Goal: Transaction & Acquisition: Purchase product/service

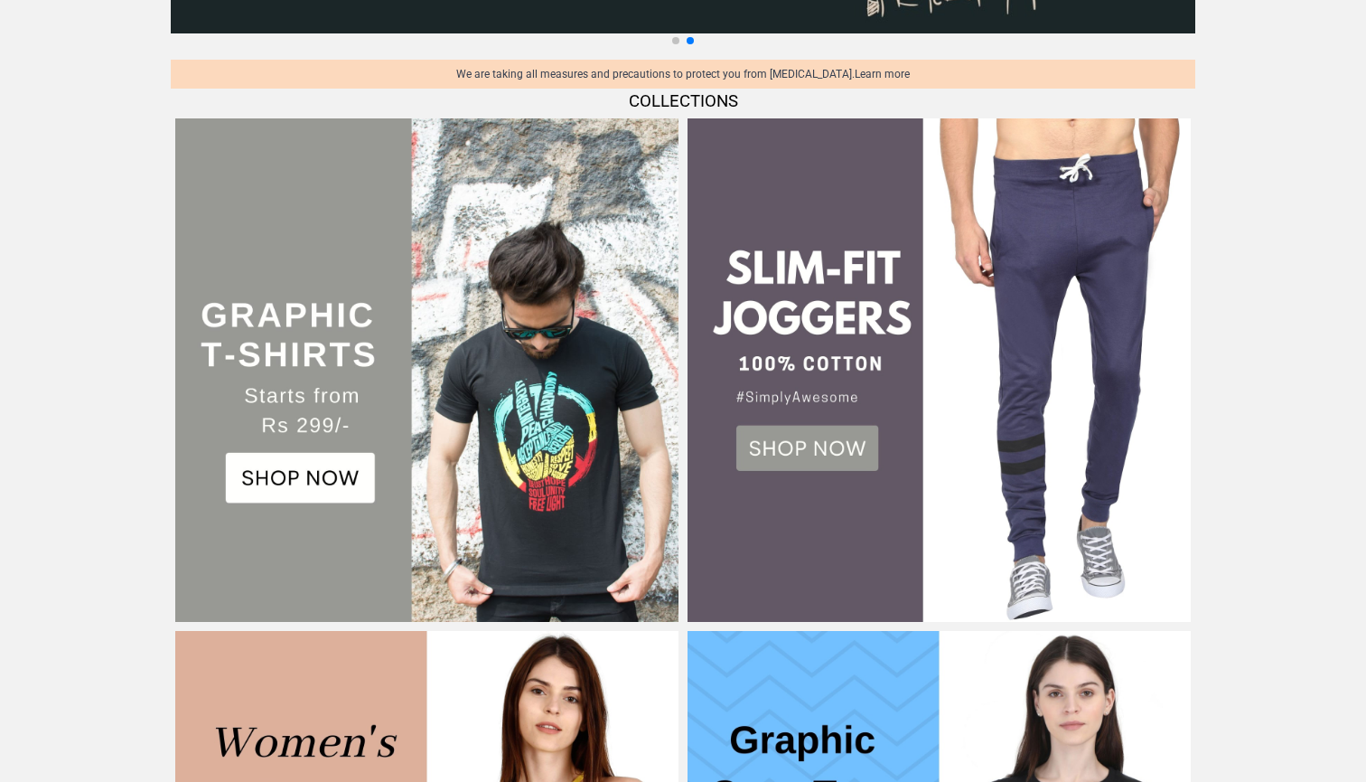
scroll to position [410, 0]
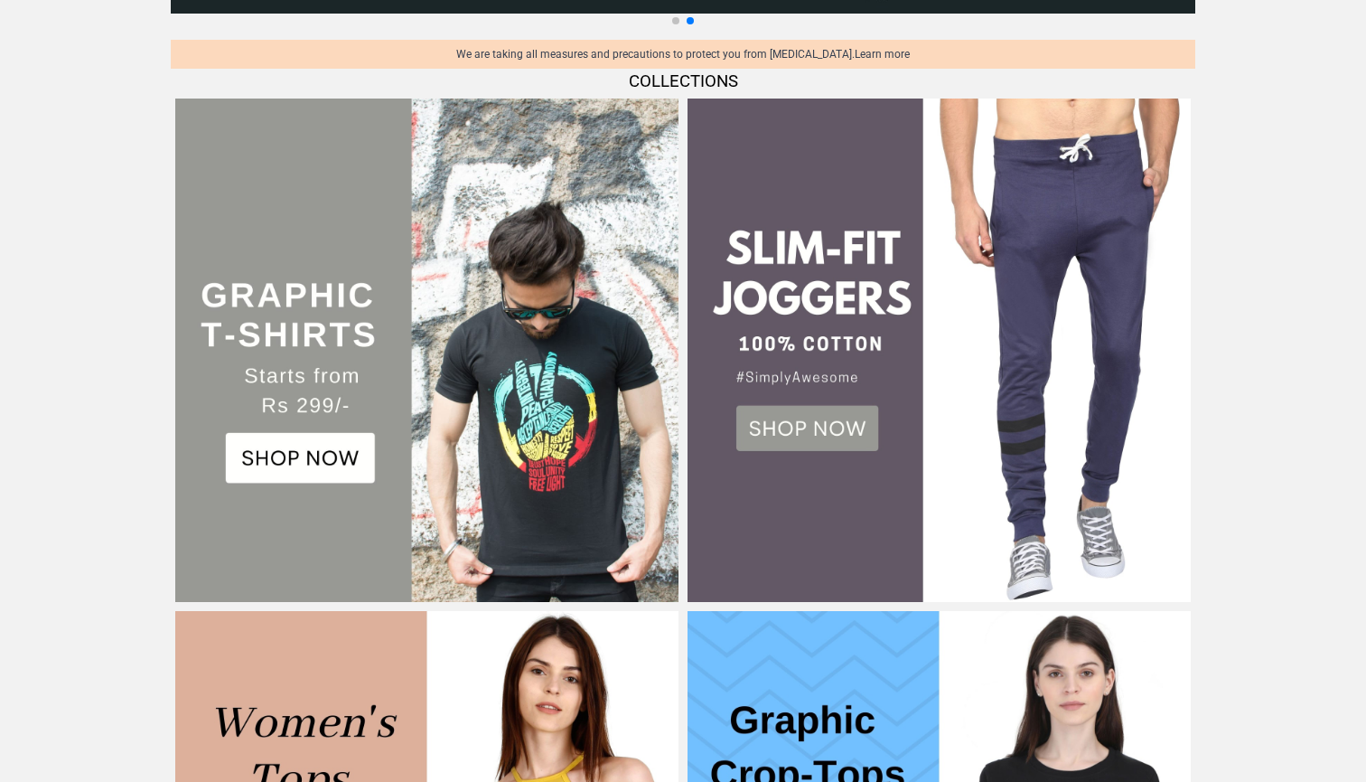
click at [344, 451] on img at bounding box center [426, 349] width 503 height 503
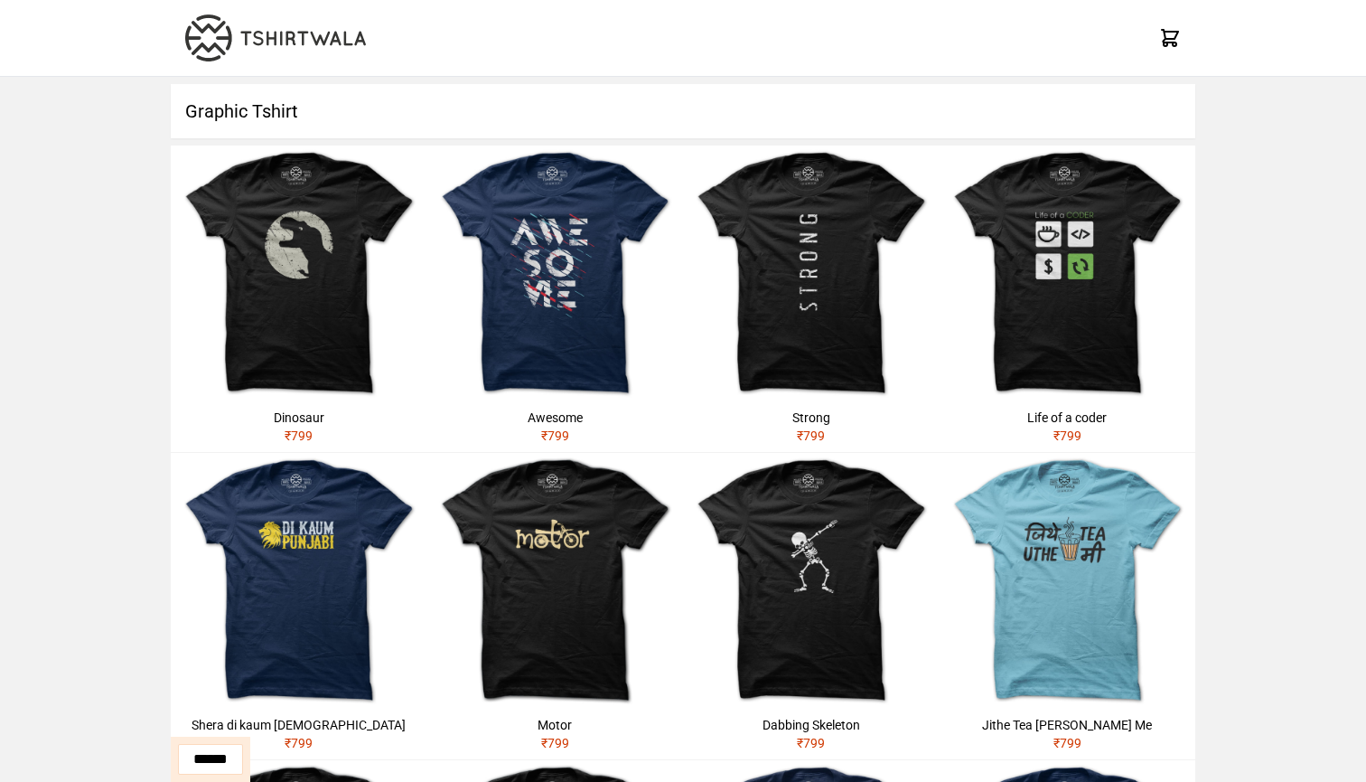
click at [912, 91] on h1 "Graphic Tshirt" at bounding box center [683, 111] width 1025 height 54
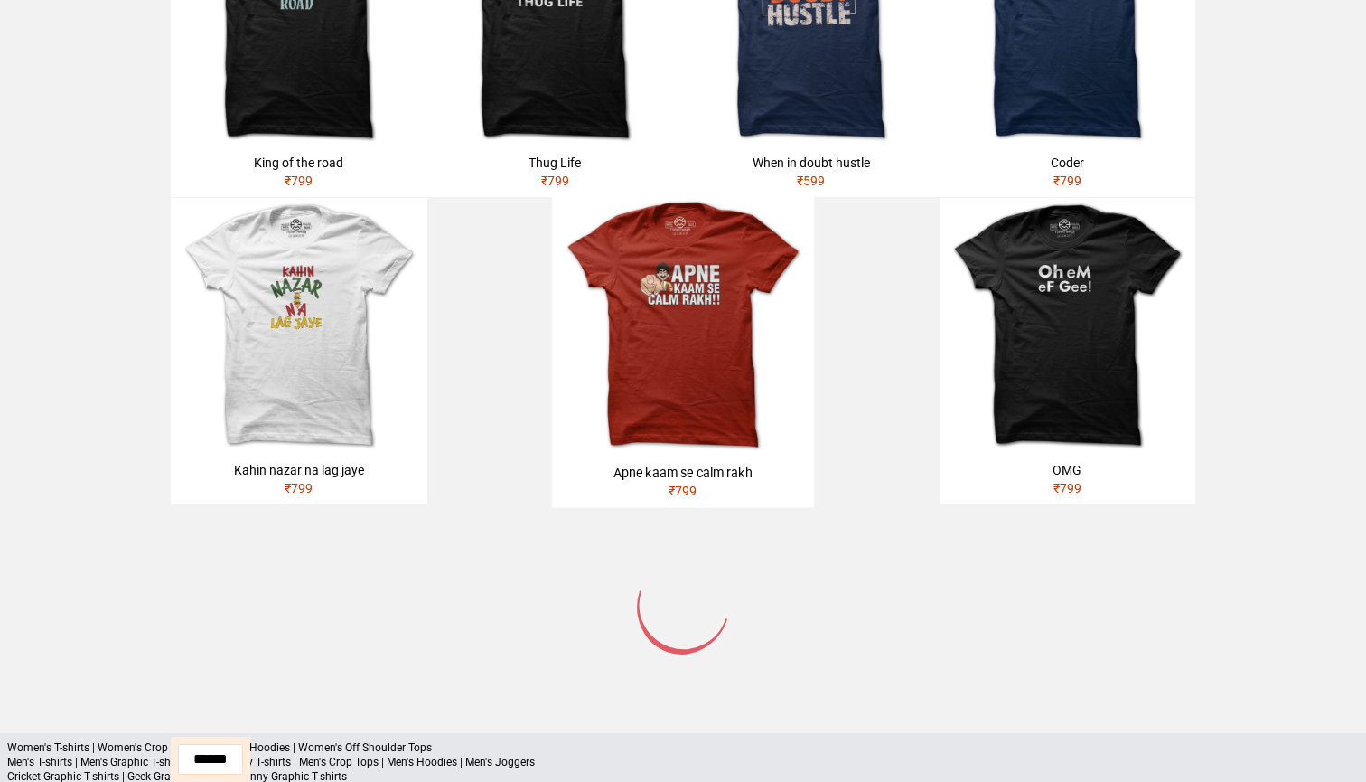
scroll to position [880, 0]
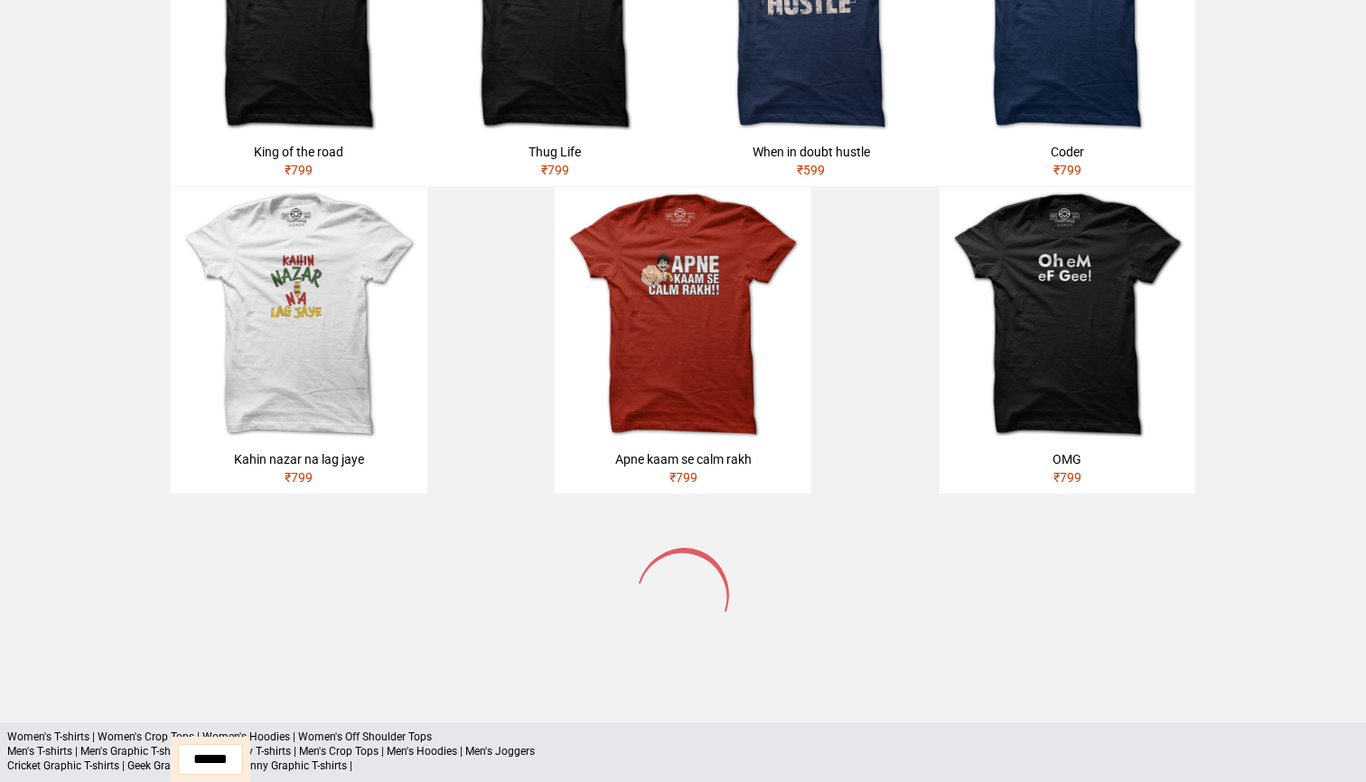
click at [794, 523] on div at bounding box center [683, 593] width 1025 height 199
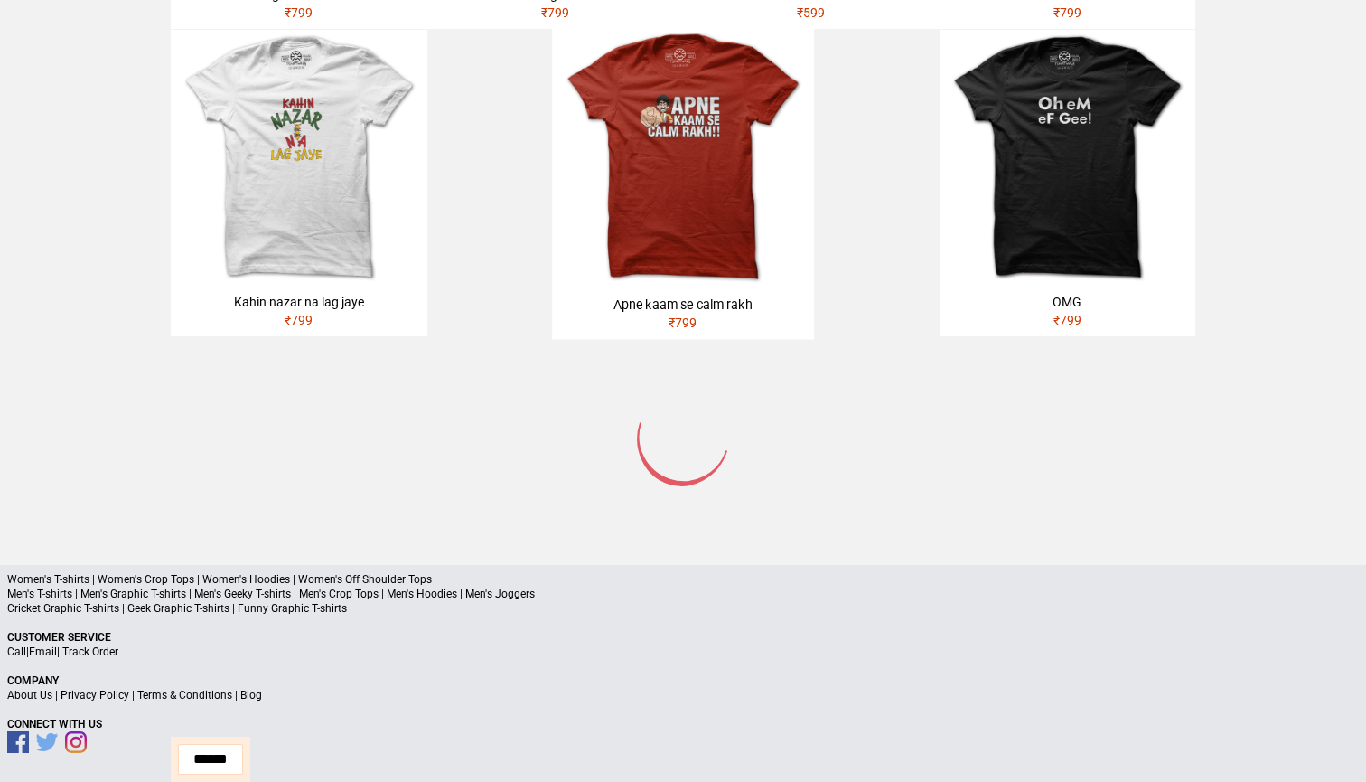
scroll to position [1037, 0]
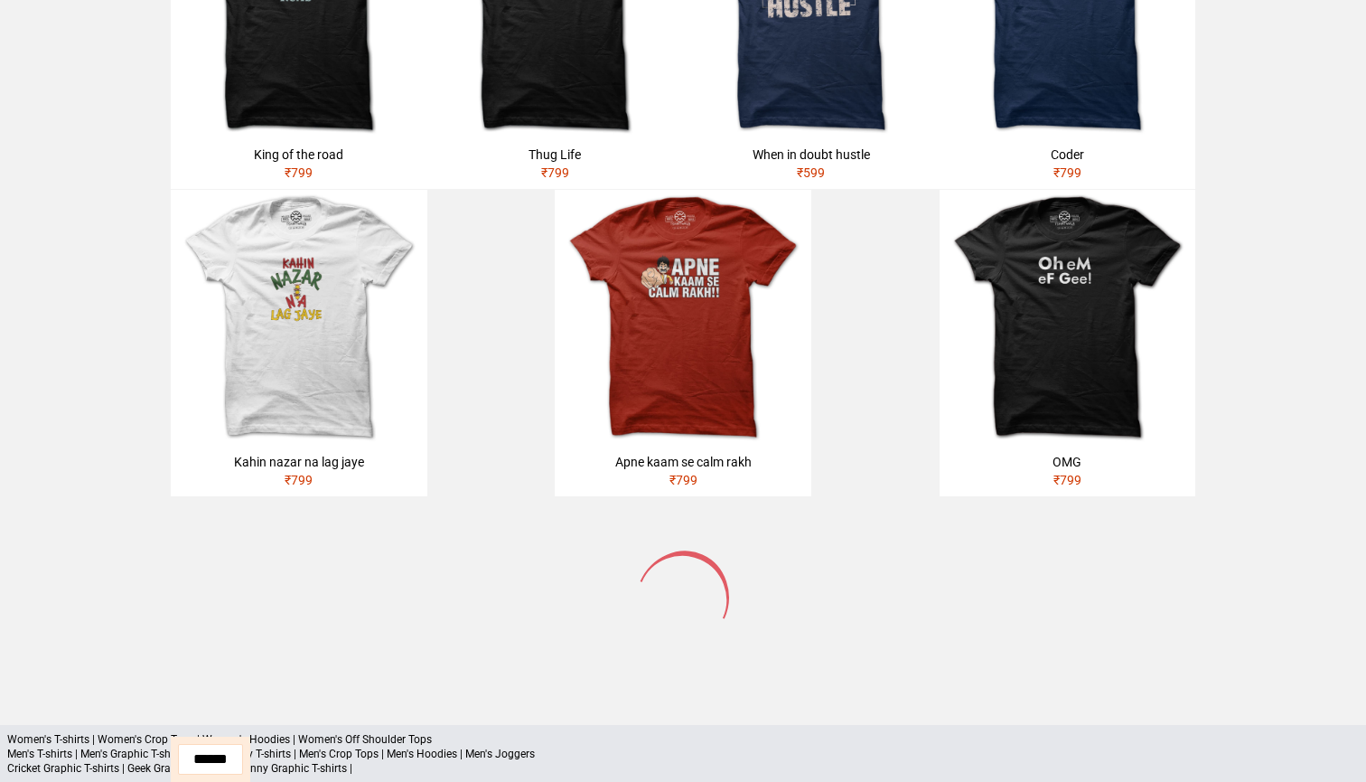
scroll to position [860, 0]
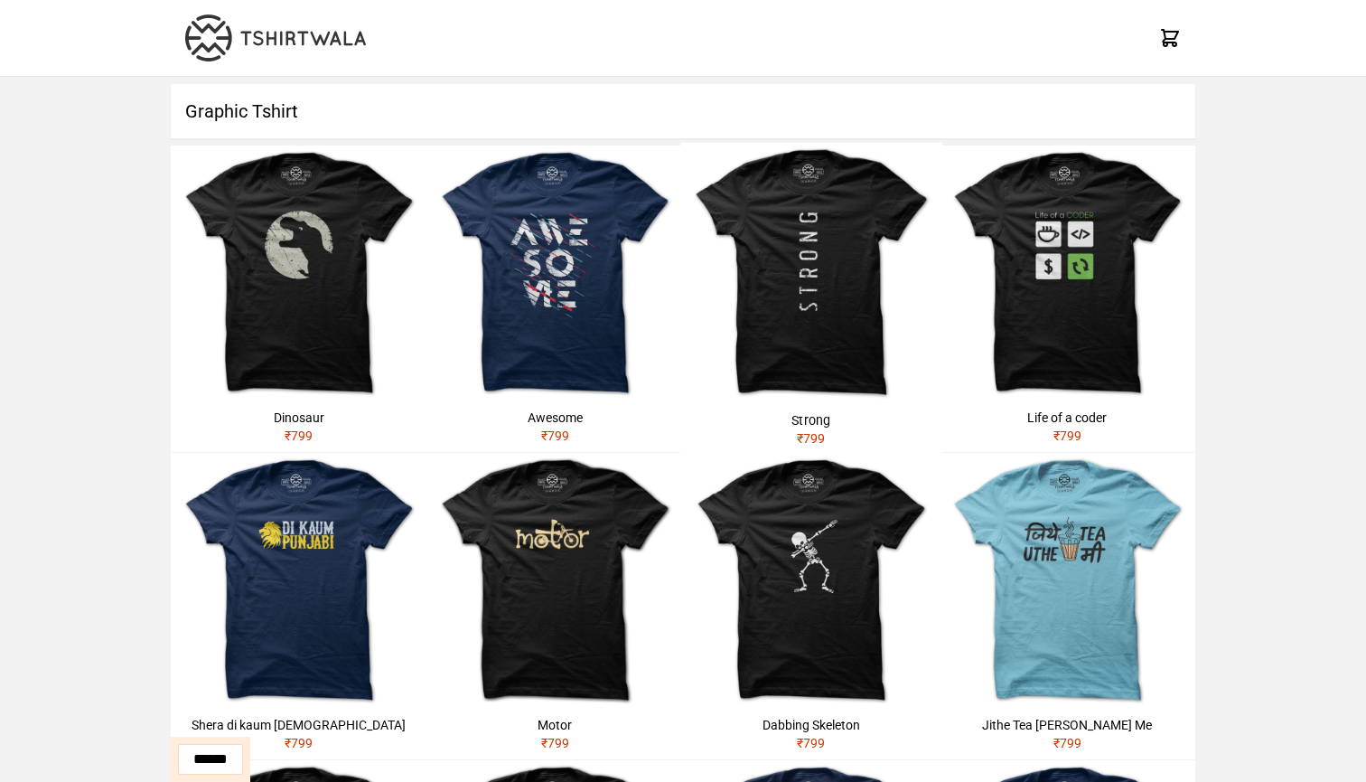
scroll to position [0, 0]
click at [286, 42] on img at bounding box center [275, 37] width 181 height 47
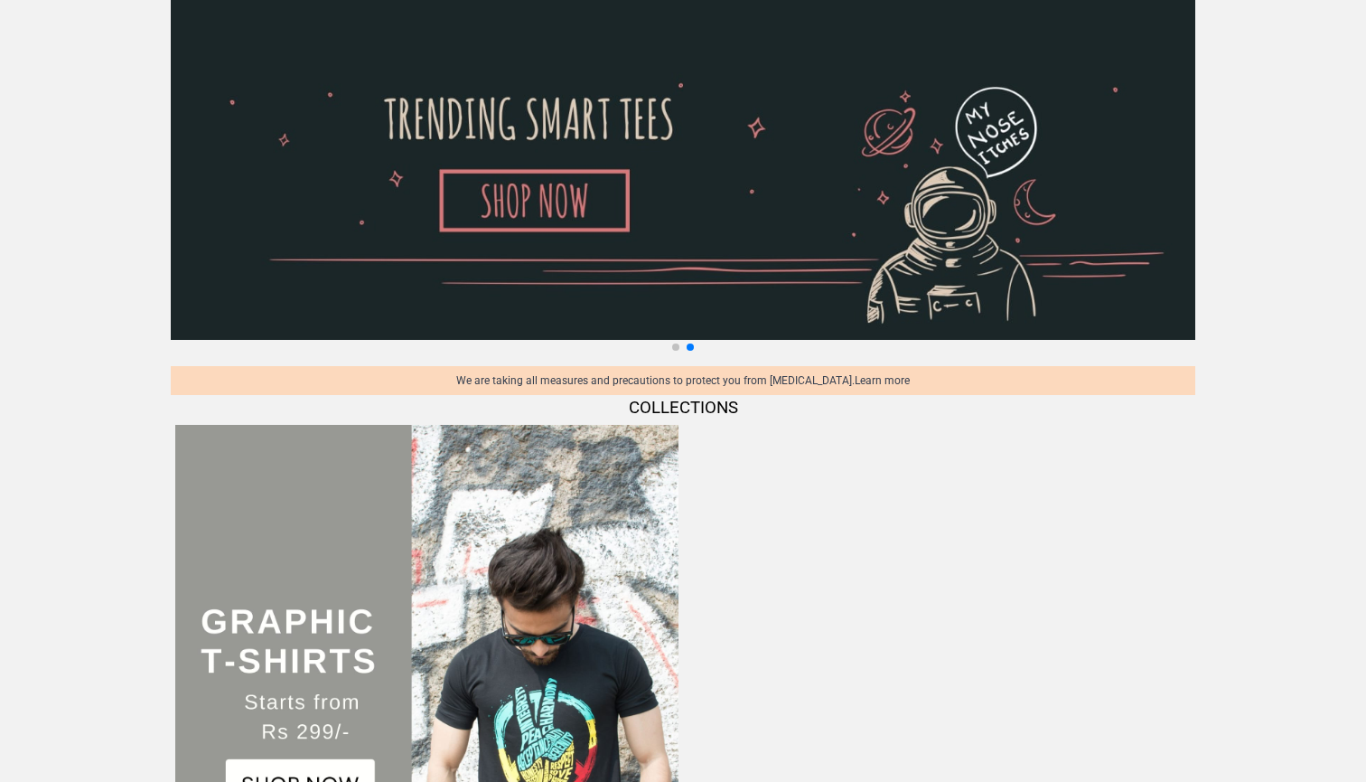
scroll to position [86, 0]
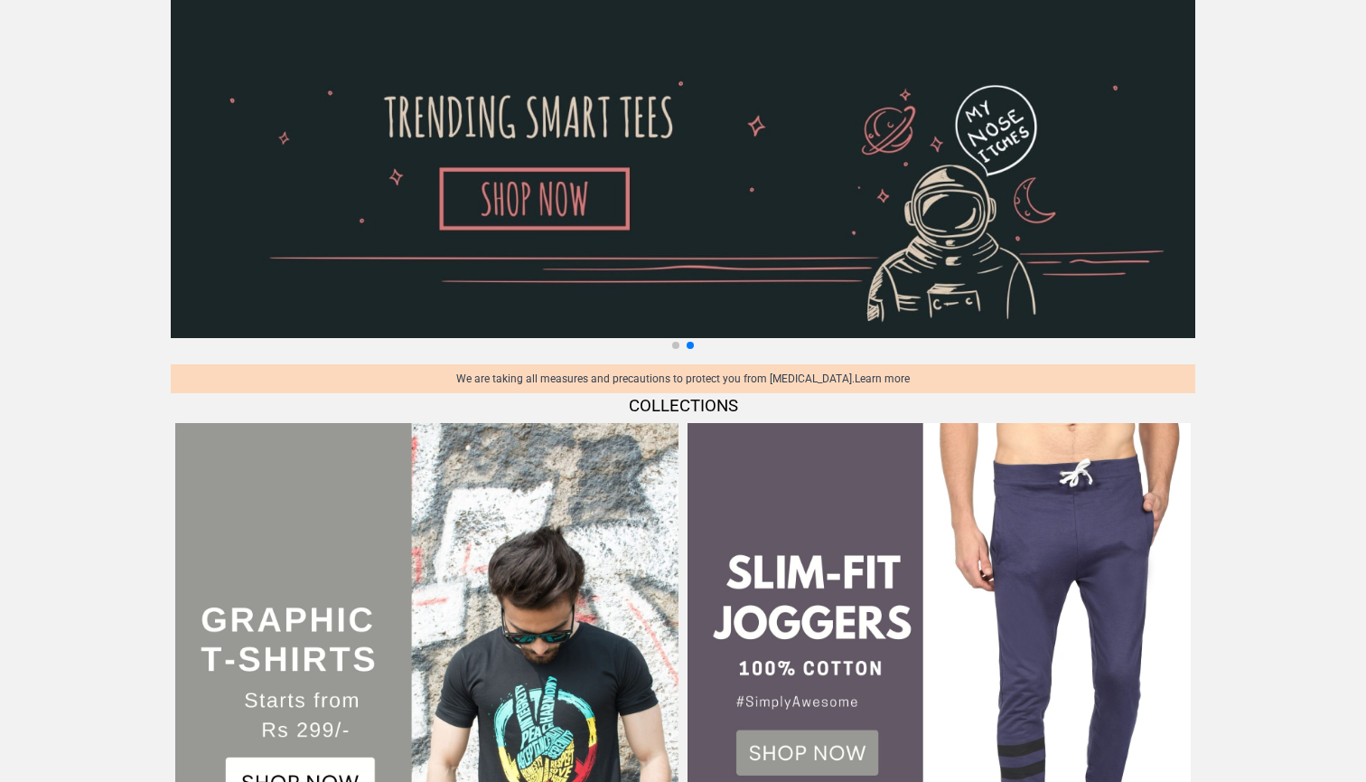
click at [545, 189] on img at bounding box center [683, 164] width 1025 height 347
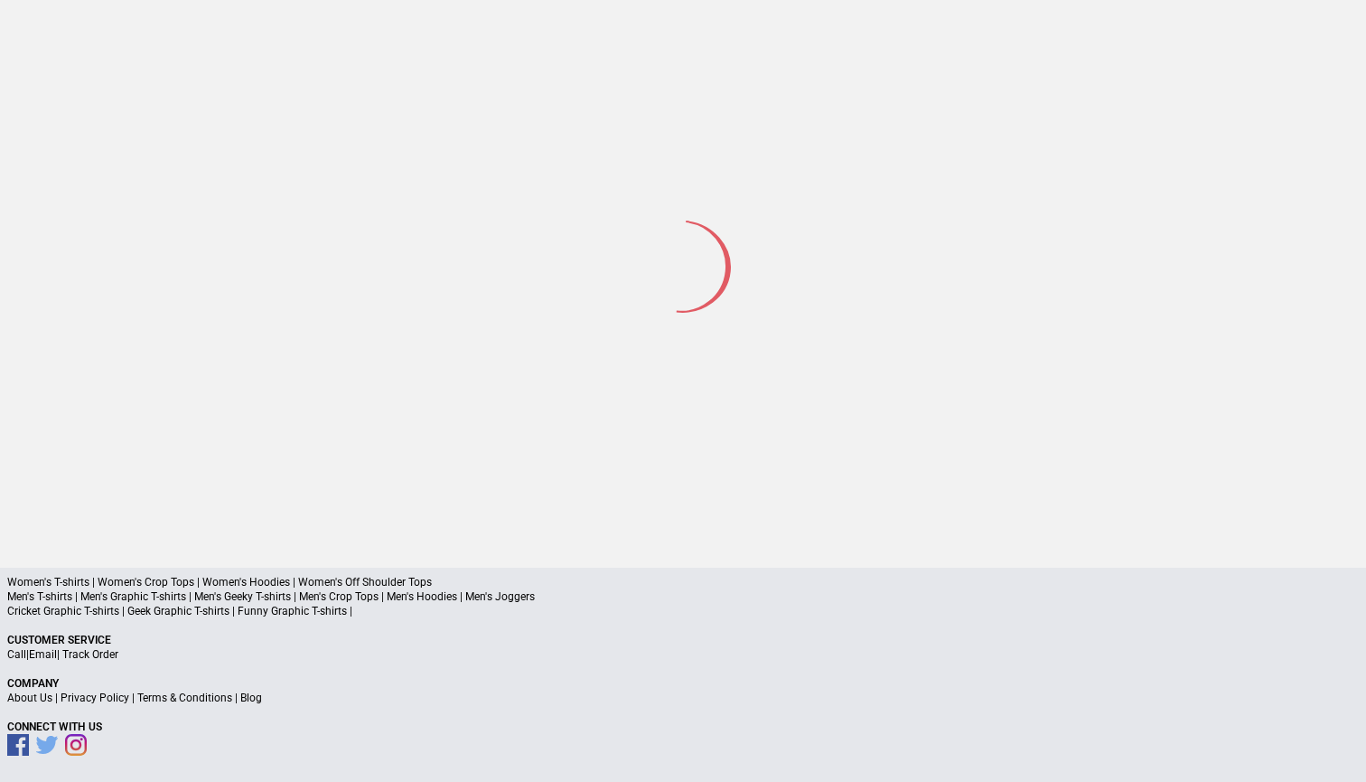
click at [545, 189] on div at bounding box center [683, 265] width 1025 height 548
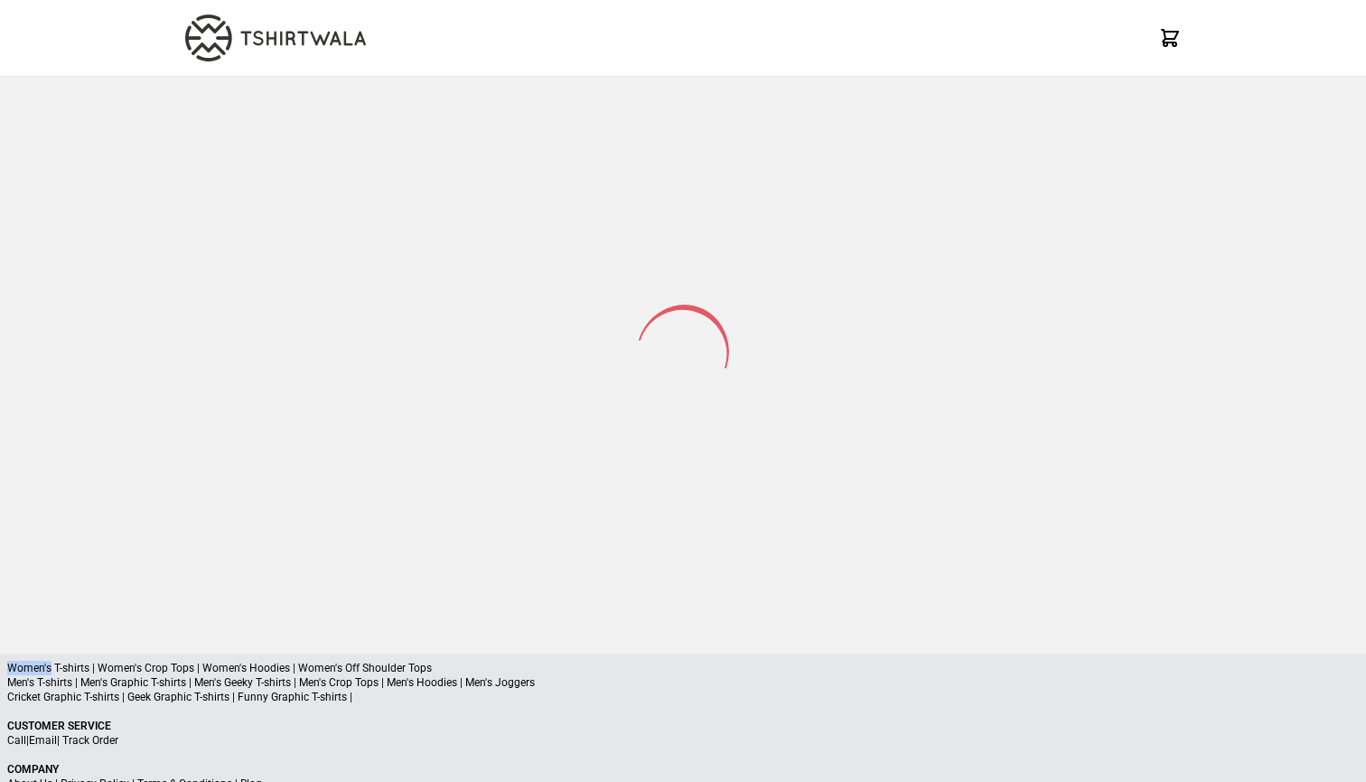
select select "*********"
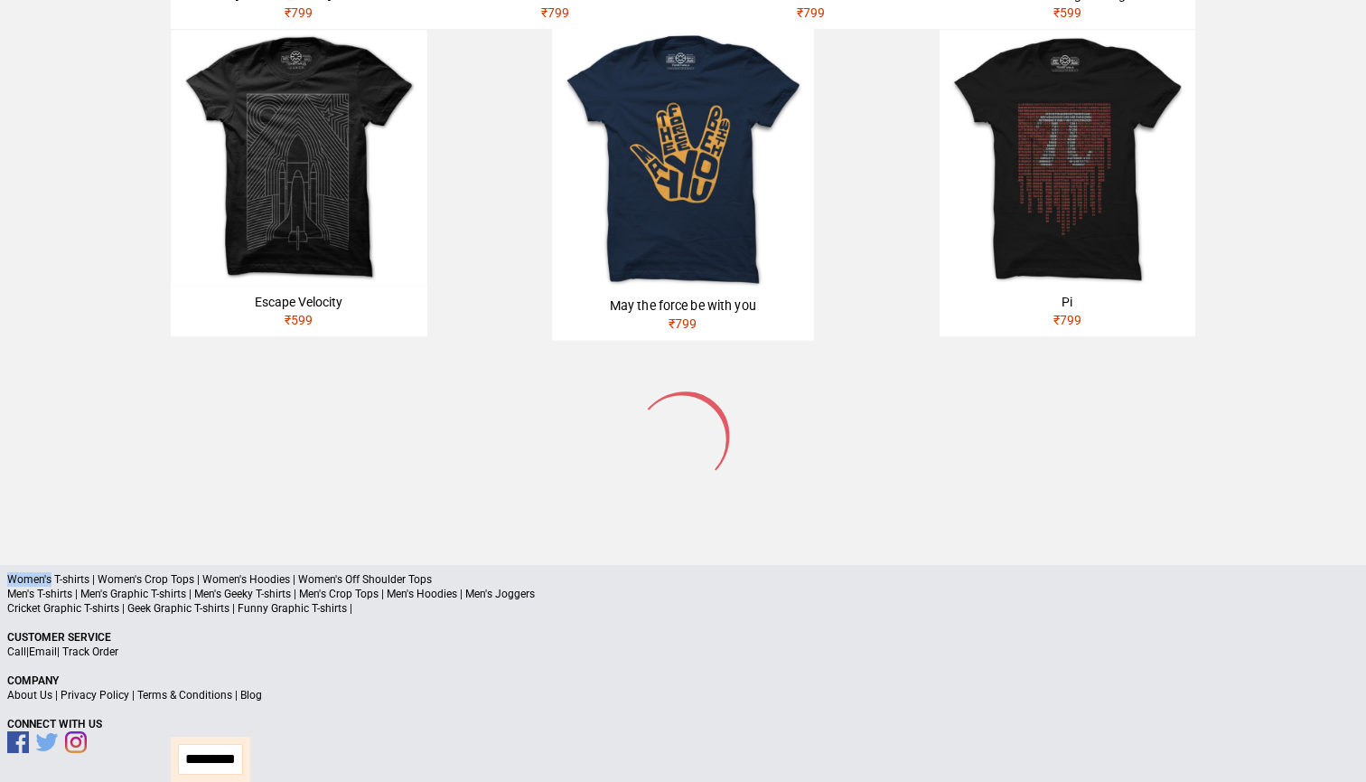
scroll to position [1575, 0]
